Goal: Task Accomplishment & Management: Manage account settings

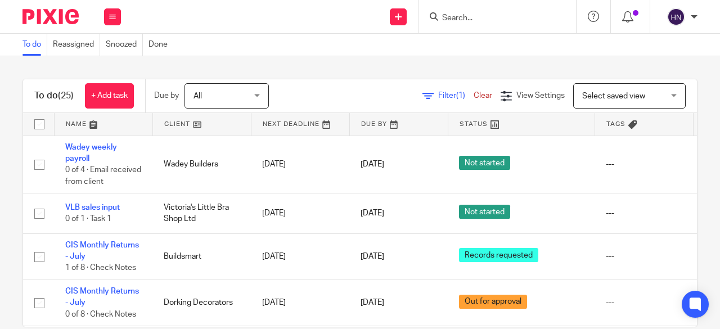
click at [438, 96] on span "Filter (1)" at bounding box center [455, 96] width 35 height 8
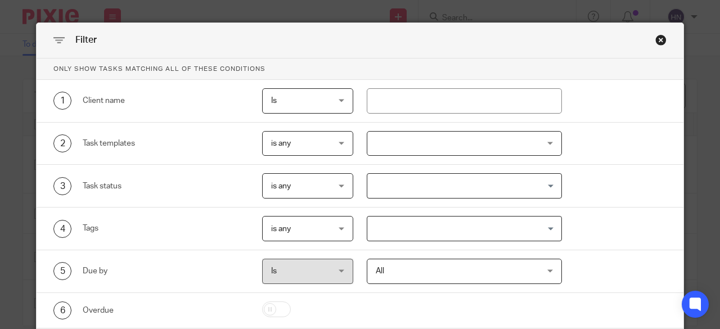
click at [439, 145] on div at bounding box center [465, 143] width 196 height 25
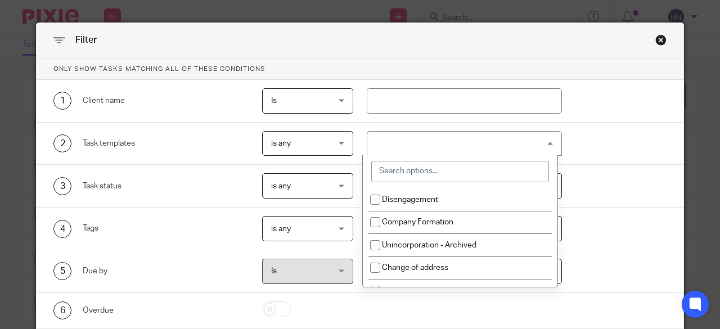
click at [418, 173] on input "search" at bounding box center [460, 171] width 178 height 21
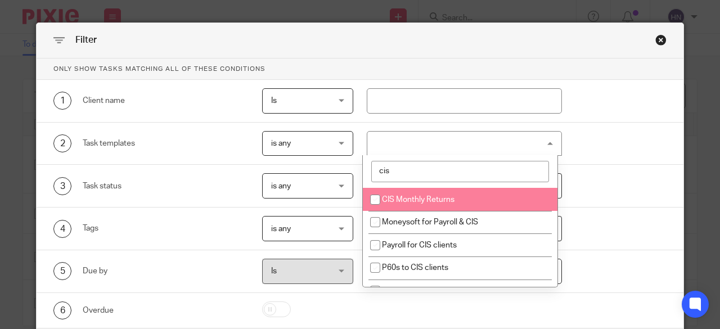
type input "cis"
click at [422, 193] on li "CIS Monthly Returns" at bounding box center [460, 199] width 195 height 23
checkbox input "true"
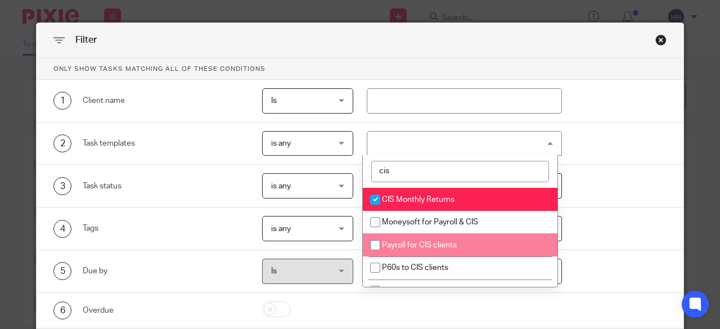
click at [616, 262] on div "5 Due by Is Is Is is All All Today Tomorrow This week Next week This month Next…" at bounding box center [353, 271] width 626 height 25
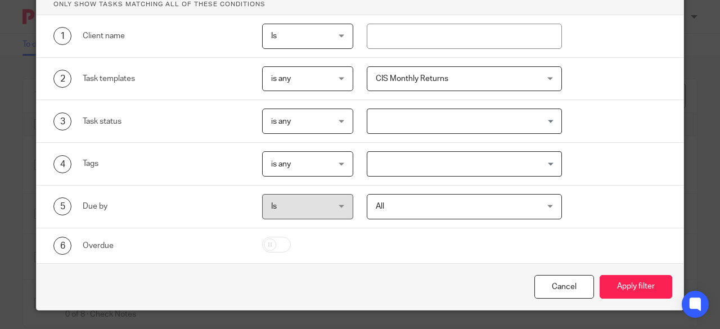
scroll to position [67, 0]
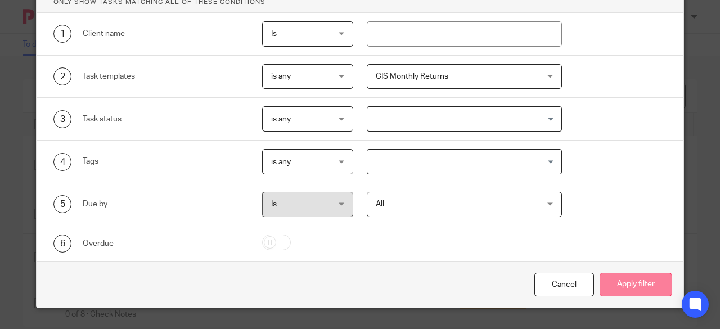
click at [629, 286] on button "Apply filter" at bounding box center [636, 285] width 73 height 24
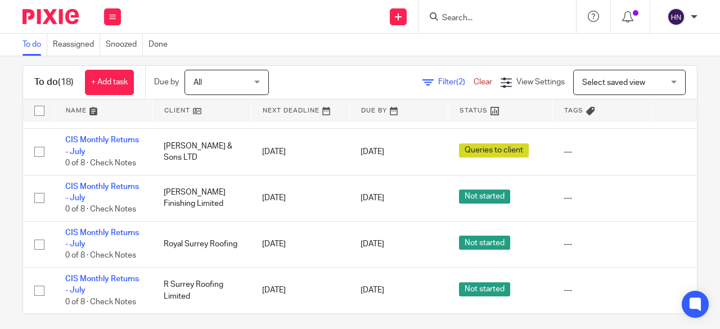
scroll to position [20, 0]
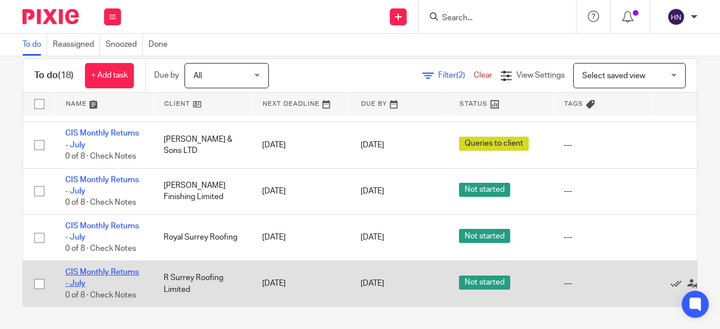
click at [109, 268] on link "CIS Monthly Returns - July" at bounding box center [102, 277] width 74 height 19
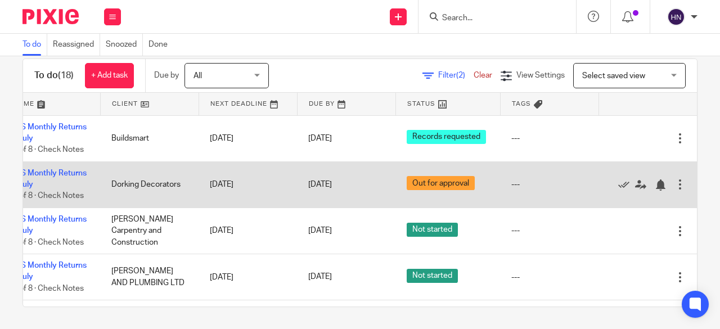
scroll to position [0, 77]
click at [618, 186] on icon at bounding box center [623, 184] width 11 height 11
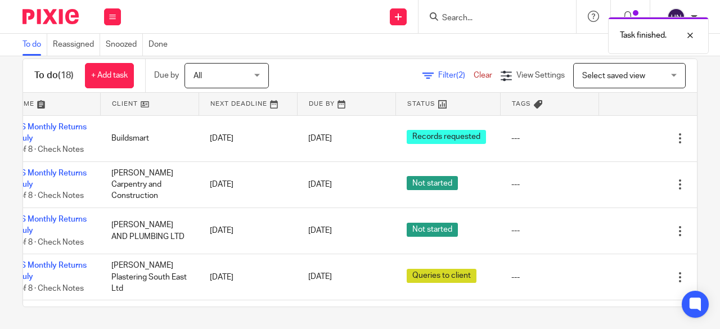
scroll to position [0, 0]
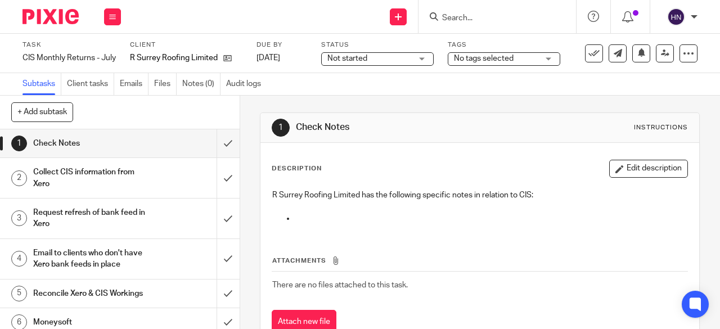
click at [347, 63] on span "Not started" at bounding box center [369, 59] width 84 height 12
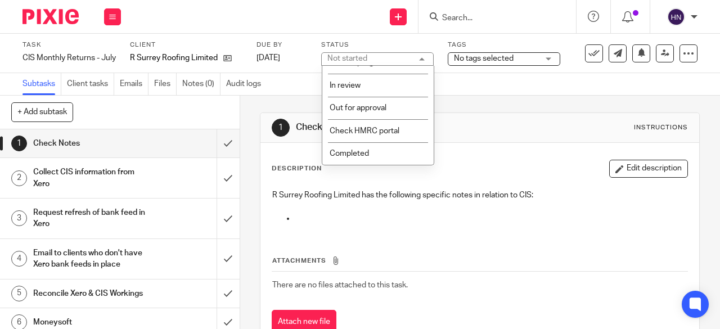
scroll to position [84, 0]
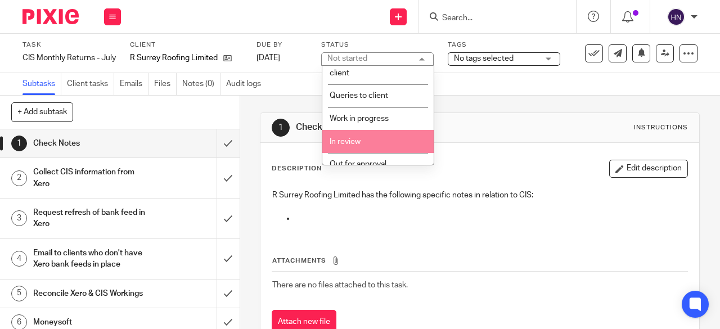
click at [339, 136] on li "In review" at bounding box center [377, 141] width 111 height 23
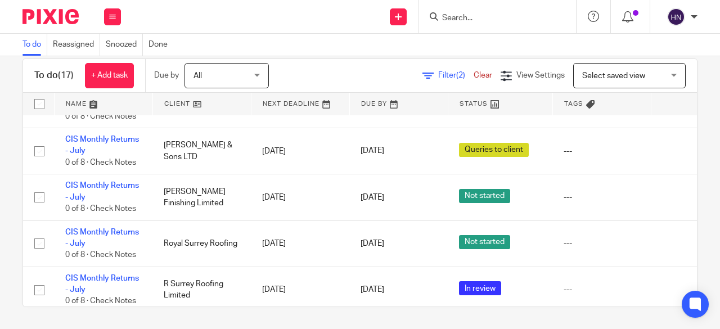
scroll to position [600, 0]
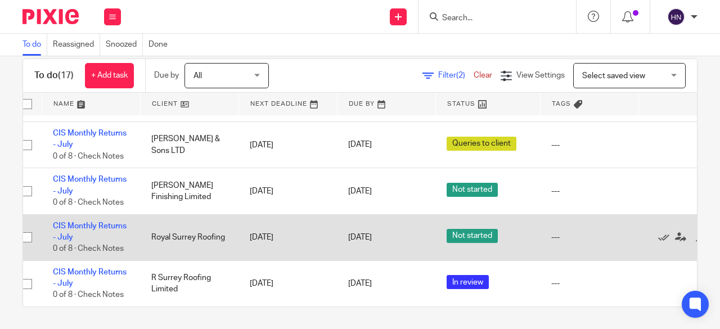
scroll to position [600, 77]
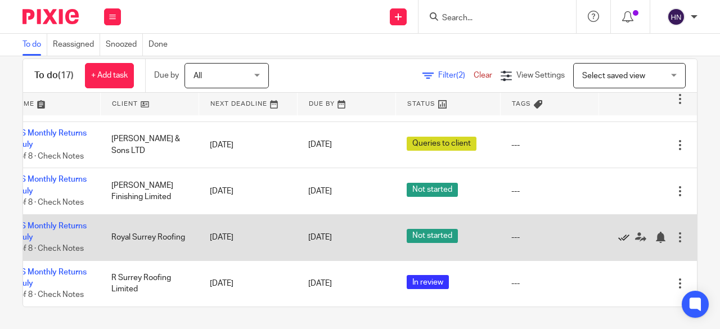
click at [618, 233] on icon at bounding box center [623, 237] width 11 height 11
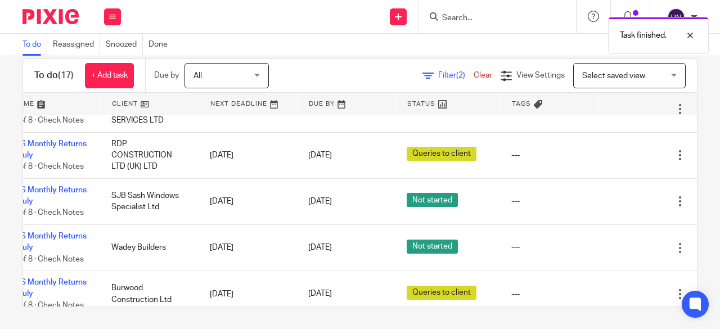
scroll to position [215, 77]
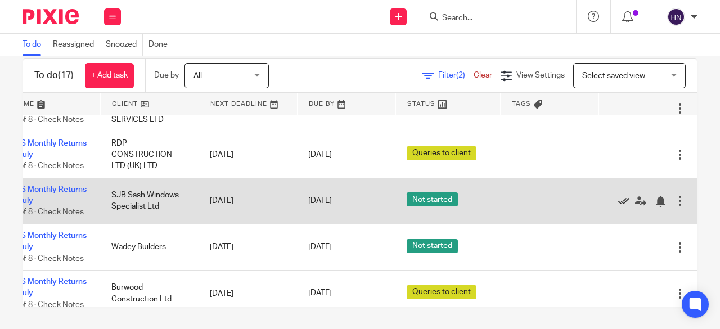
click at [618, 197] on icon at bounding box center [623, 201] width 11 height 11
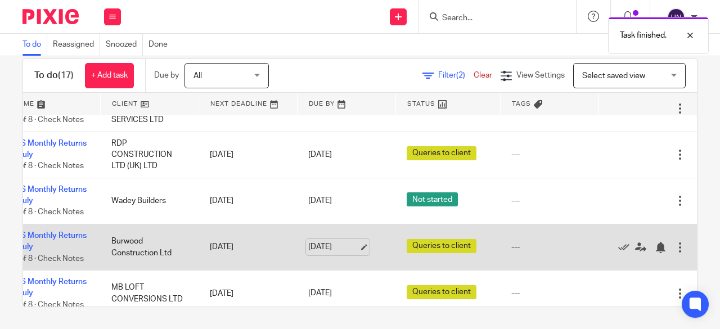
scroll to position [0, 77]
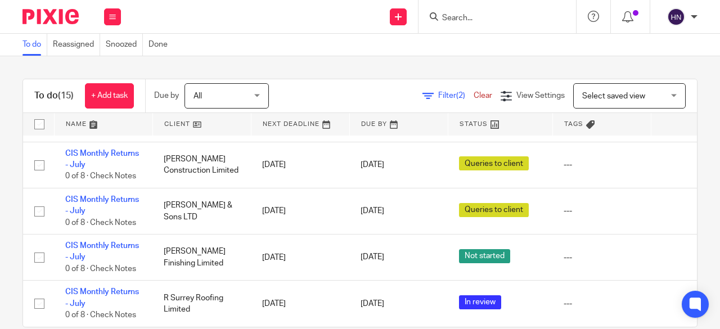
scroll to position [508, 0]
click at [476, 13] on input "Search" at bounding box center [491, 18] width 101 height 10
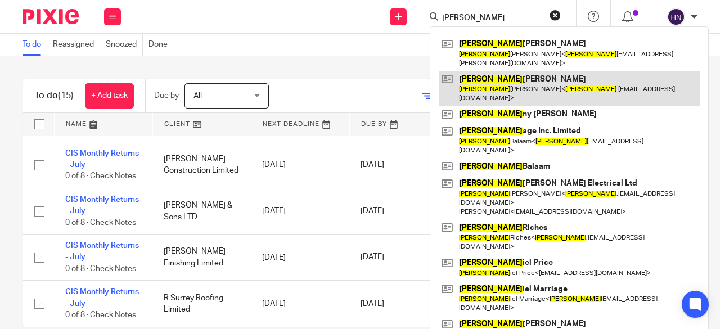
type input "dan"
click at [472, 71] on link at bounding box center [569, 88] width 261 height 35
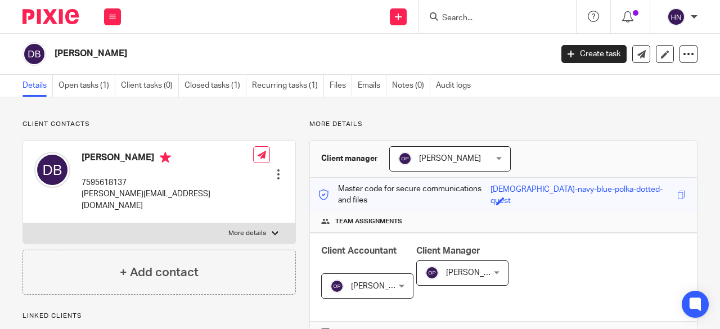
scroll to position [76, 0]
